Goal: Check status: Check status

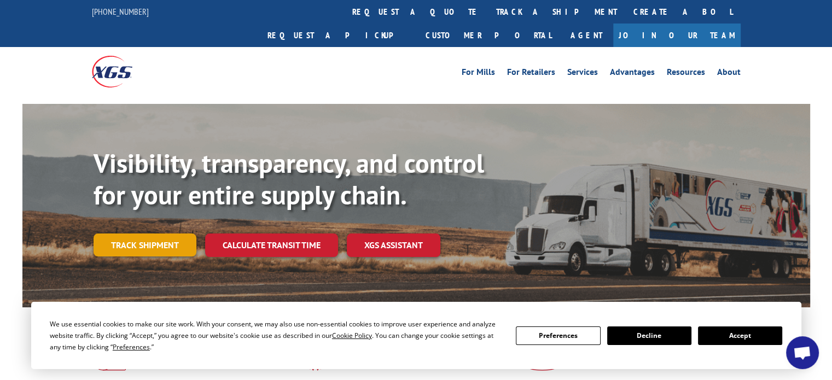
click at [127, 233] on link "Track shipment" at bounding box center [145, 244] width 103 height 23
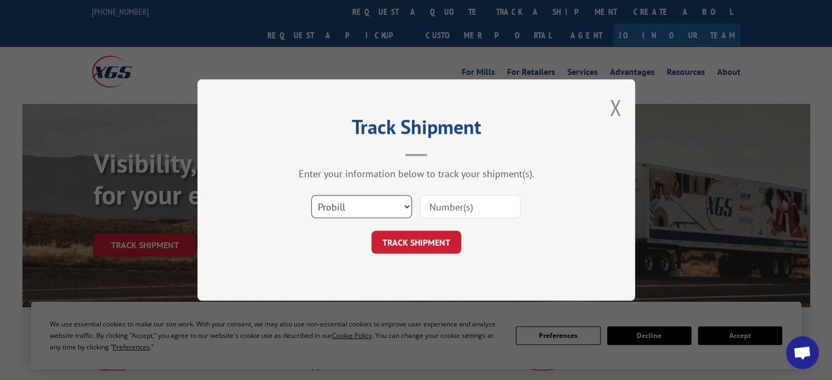
click at [360, 198] on select "Select category... Probill BOL PO" at bounding box center [361, 206] width 101 height 23
drag, startPoint x: 360, startPoint y: 198, endPoint x: 354, endPoint y: 184, distance: 15.9
click at [360, 198] on select "Select category... Probill BOL PO" at bounding box center [361, 206] width 101 height 23
paste input "15988359"
type input "15988359"
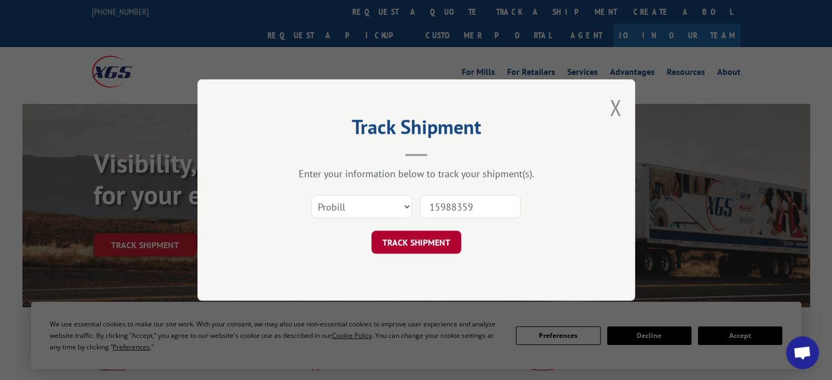
click at [413, 238] on button "TRACK SHIPMENT" at bounding box center [416, 242] width 90 height 23
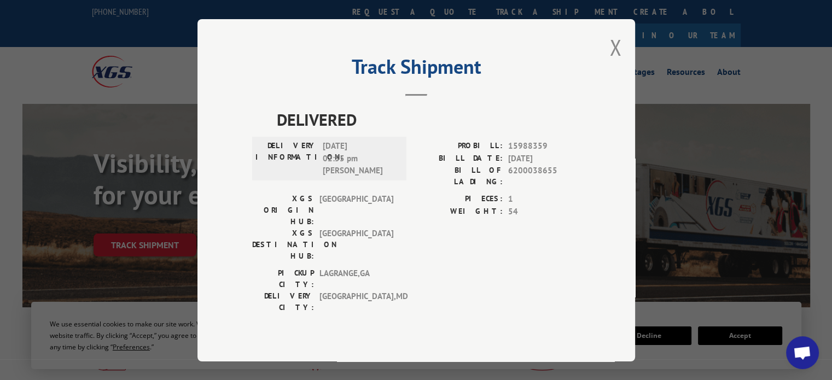
click at [534, 153] on span "15988359" at bounding box center [544, 146] width 72 height 13
copy span "15988359"
